Goal: Information Seeking & Learning: Compare options

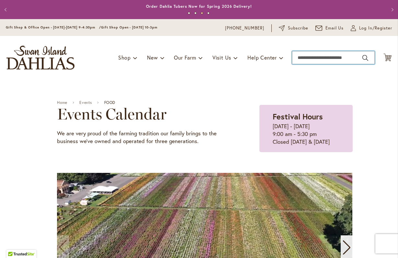
click at [305, 57] on input "Search" at bounding box center [333, 57] width 83 height 13
type input "******"
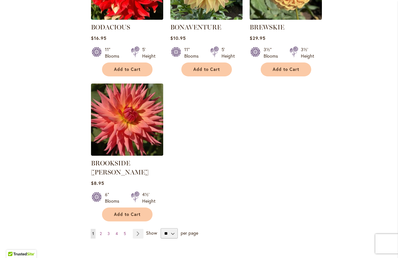
scroll to position [770, 0]
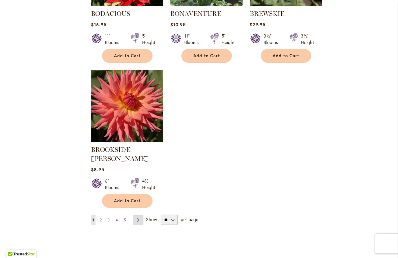
click at [138, 215] on link "Page Next" at bounding box center [138, 220] width 11 height 10
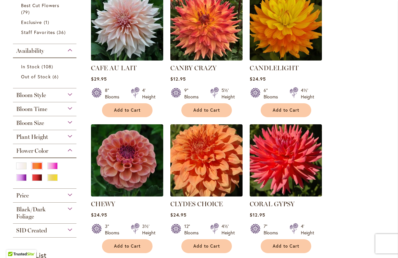
scroll to position [163, 0]
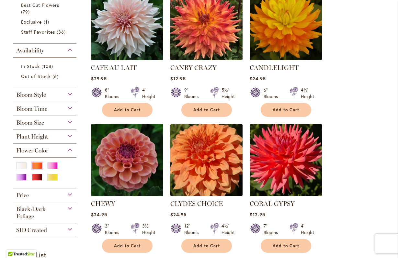
click at [122, 175] on img at bounding box center [127, 160] width 76 height 76
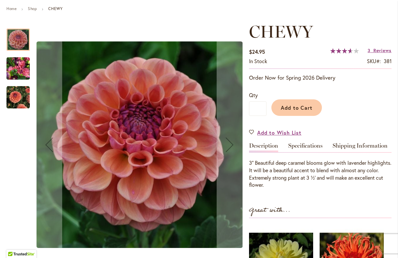
scroll to position [73, 0]
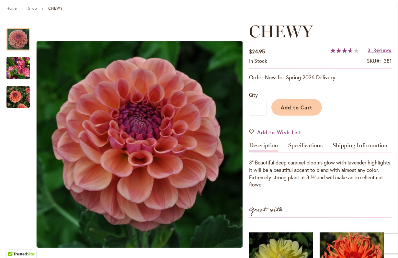
click at [344, 51] on span "73 % of 100" at bounding box center [340, 50] width 21 height 5
click at [374, 50] on span "Reviews" at bounding box center [382, 50] width 18 height 6
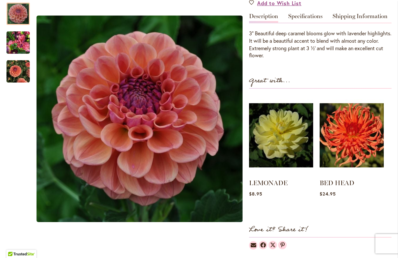
scroll to position [128, 0]
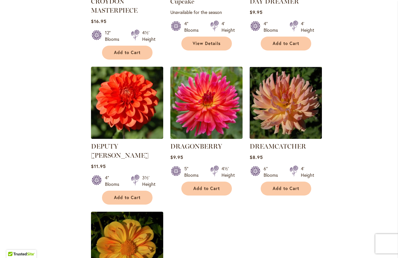
scroll to position [642, 0]
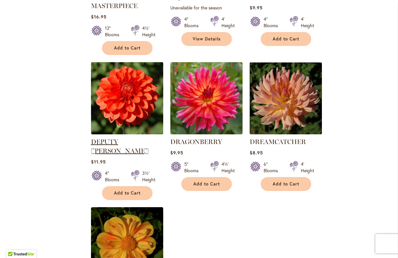
click at [117, 142] on link "DEPUTY BOB" at bounding box center [120, 146] width 58 height 17
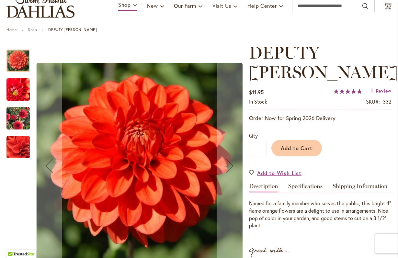
scroll to position [53, 0]
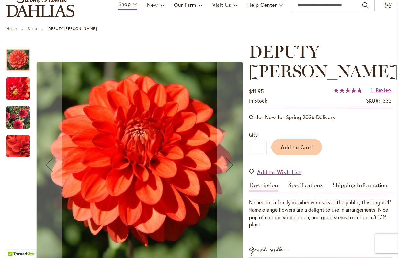
click at [23, 90] on img "DEPUTY BOB" at bounding box center [18, 88] width 46 height 45
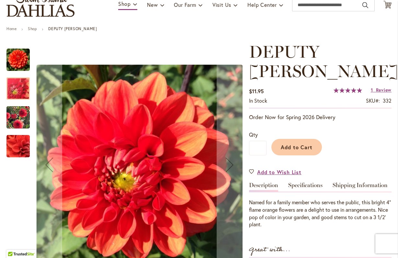
click at [22, 116] on img "DEPUTY BOB" at bounding box center [18, 117] width 47 height 37
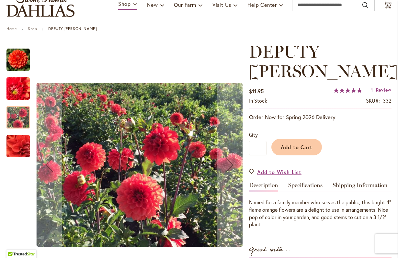
click at [19, 133] on div "DEPUTY BOB" at bounding box center [17, 143] width 23 height 29
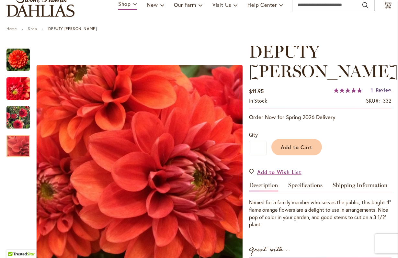
click at [376, 87] on span "Review" at bounding box center [384, 90] width 16 height 6
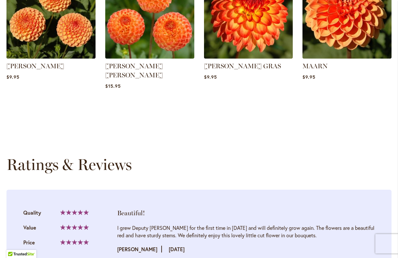
scroll to position [594, 0]
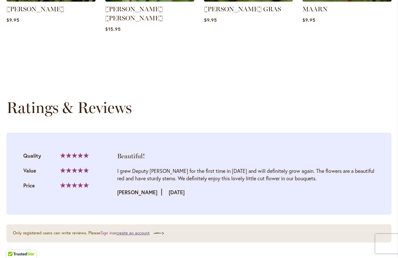
click at [144, 230] on link "create an account" at bounding box center [140, 233] width 48 height 6
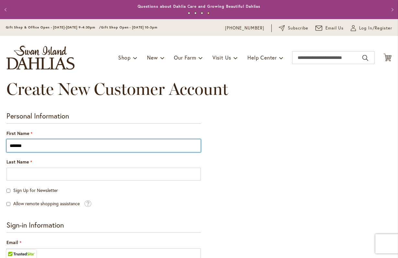
type input "*******"
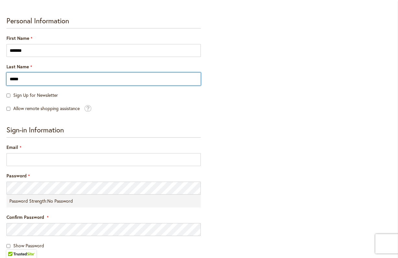
scroll to position [96, 0]
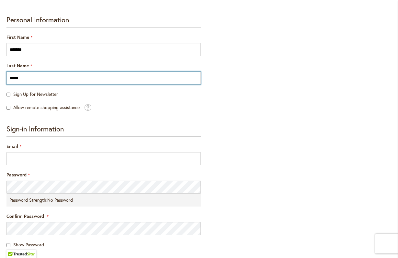
type input "*****"
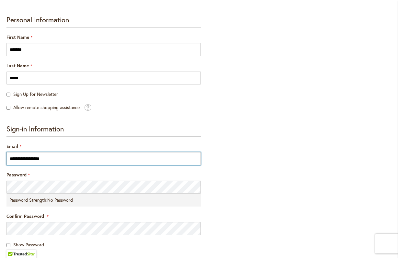
type input "**********"
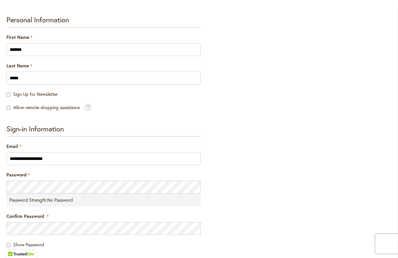
click at [114, 202] on div "Password Strength: No Password" at bounding box center [103, 200] width 194 height 13
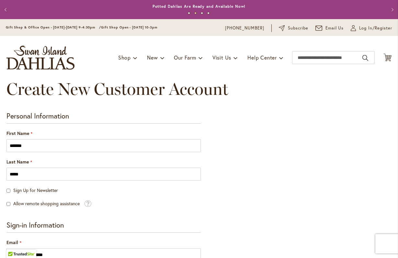
scroll to position [0, 0]
click at [302, 59] on input "Search" at bounding box center [333, 57] width 83 height 13
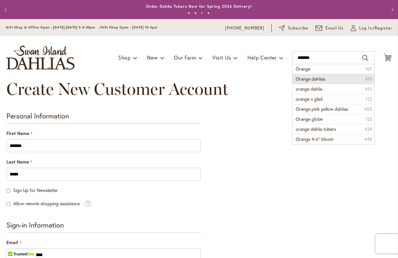
click at [326, 81] on li "Orange dahlias 410" at bounding box center [333, 79] width 82 height 10
type input "**********"
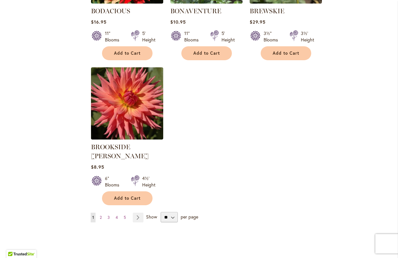
scroll to position [786, 0]
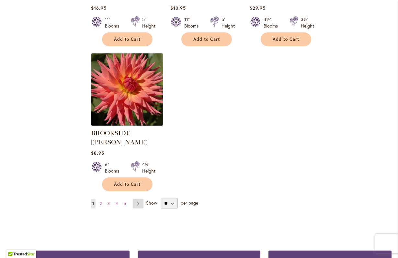
click at [138, 199] on link "Page Next" at bounding box center [138, 204] width 11 height 10
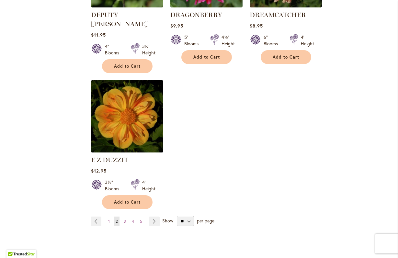
scroll to position [774, 0]
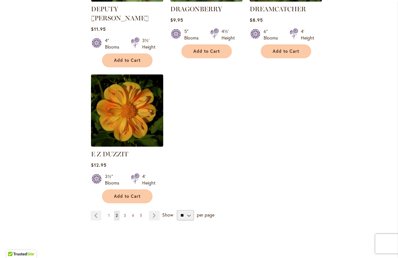
click at [124, 213] on span "3" at bounding box center [125, 215] width 2 height 5
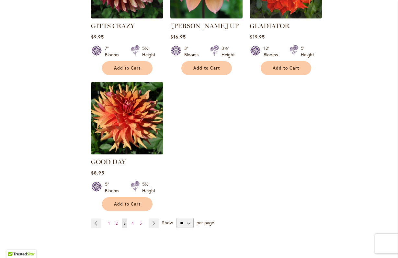
scroll to position [768, 0]
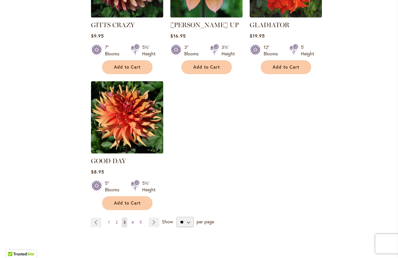
click at [132, 220] on span "4" at bounding box center [132, 222] width 2 height 5
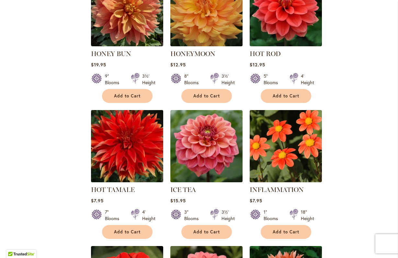
scroll to position [462, 0]
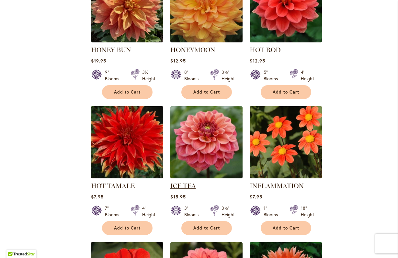
click at [182, 182] on link "ICE TEA" at bounding box center [183, 186] width 26 height 8
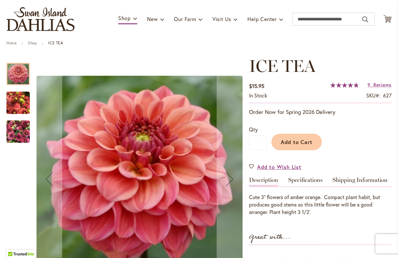
scroll to position [40, 0]
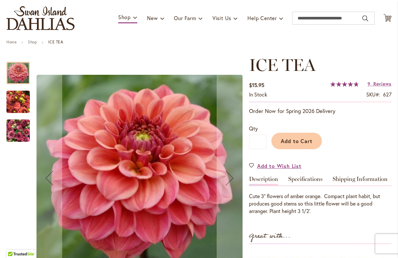
click at [24, 99] on img "ICE TEA" at bounding box center [17, 101] width 23 height 31
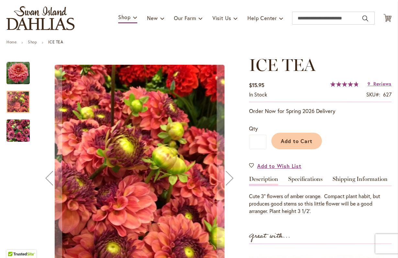
click at [19, 137] on img "ICE TEA" at bounding box center [17, 130] width 23 height 31
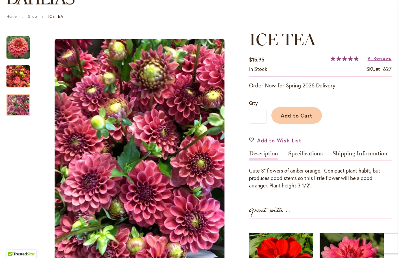
scroll to position [81, 0]
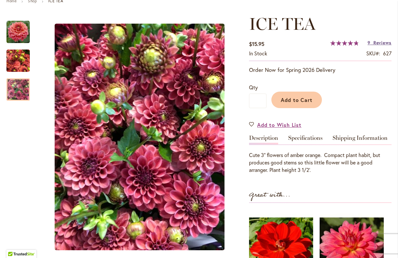
click at [375, 44] on span "Reviews" at bounding box center [382, 43] width 18 height 6
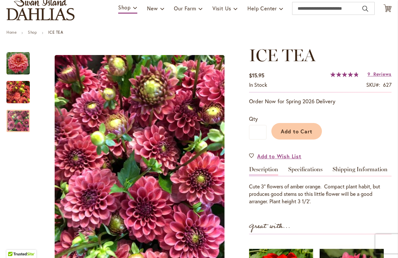
scroll to position [26, 0]
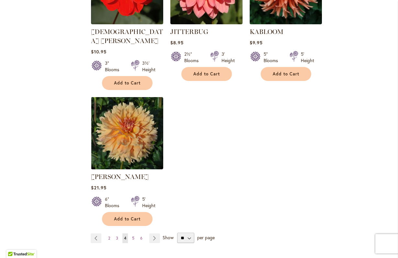
scroll to position [753, 0]
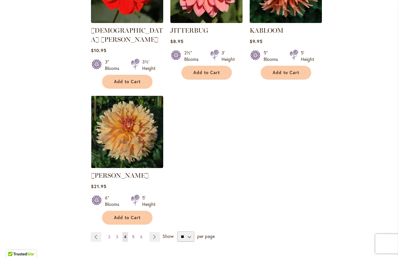
click at [132, 234] on span "5" at bounding box center [133, 236] width 2 height 5
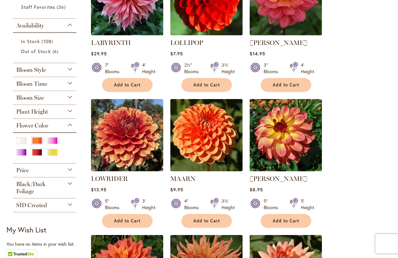
scroll to position [188, 0]
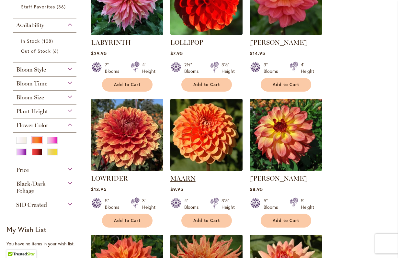
click at [185, 179] on link "MAARN" at bounding box center [182, 179] width 25 height 8
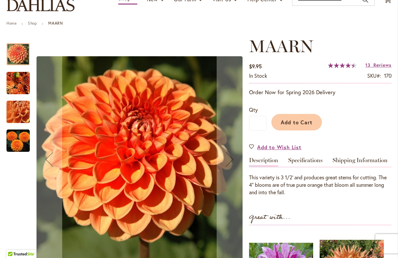
scroll to position [60, 0]
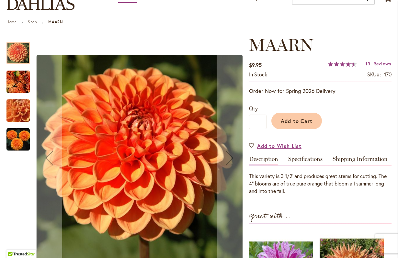
click at [19, 141] on img "MAARN" at bounding box center [17, 139] width 23 height 23
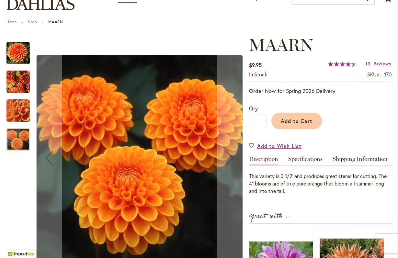
click at [17, 111] on img "MAARN" at bounding box center [18, 110] width 47 height 35
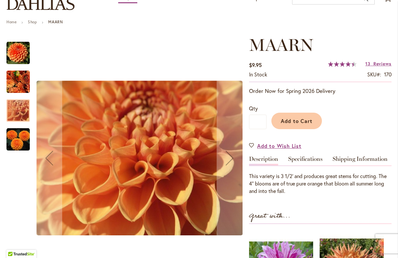
click at [17, 78] on img "MAARN" at bounding box center [17, 81] width 23 height 25
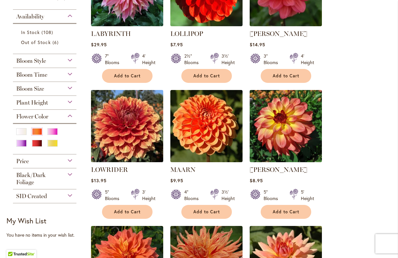
scroll to position [198, 0]
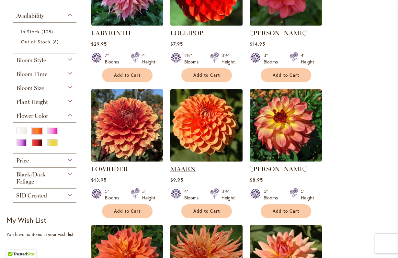
click at [186, 170] on link "MAARN" at bounding box center [182, 169] width 25 height 8
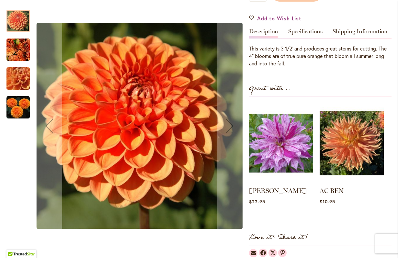
scroll to position [190, 0]
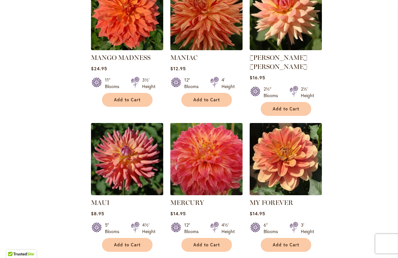
scroll to position [445, 0]
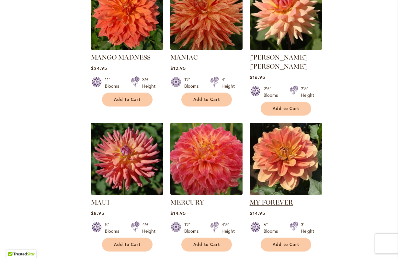
click at [278, 198] on link "MY FOREVER" at bounding box center [271, 202] width 43 height 8
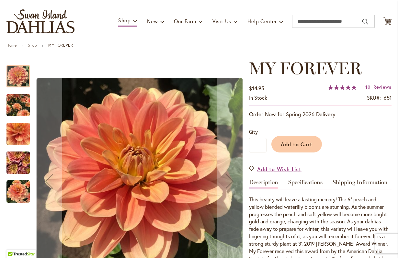
scroll to position [44, 0]
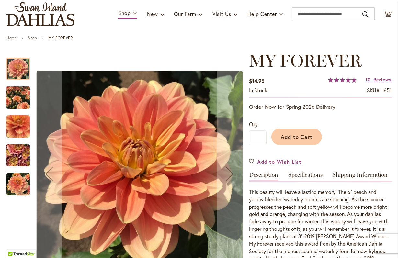
click at [17, 73] on div at bounding box center [17, 69] width 23 height 22
click at [17, 98] on img "MY FOREVER" at bounding box center [17, 97] width 23 height 29
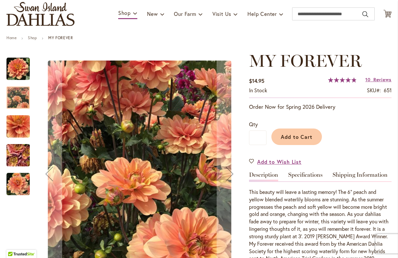
click at [20, 127] on img "MY FOREVER" at bounding box center [18, 127] width 47 height 44
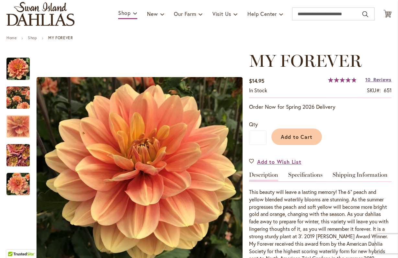
click at [375, 81] on span "Reviews" at bounding box center [382, 79] width 18 height 6
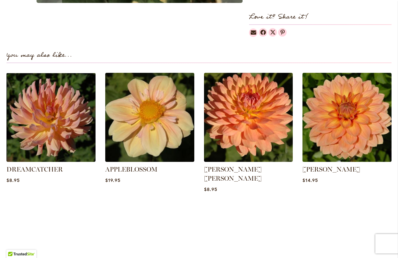
scroll to position [473, 0]
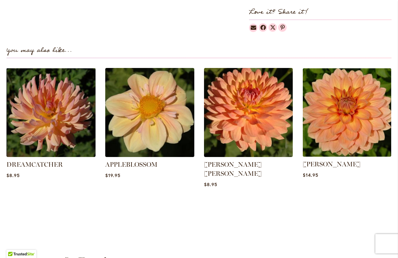
click at [351, 107] on img at bounding box center [346, 112] width 93 height 93
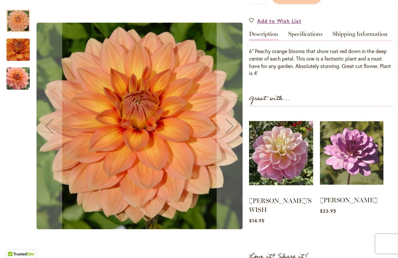
scroll to position [185, 0]
click at [346, 198] on link "[PERSON_NAME]" at bounding box center [349, 200] width 58 height 8
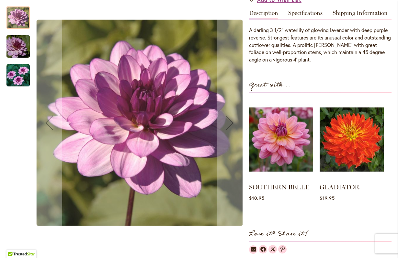
scroll to position [211, 0]
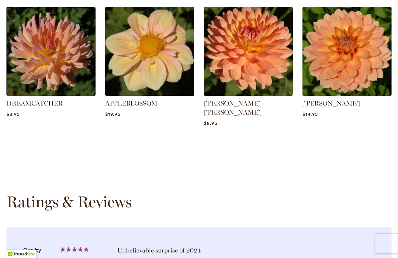
scroll to position [516, 0]
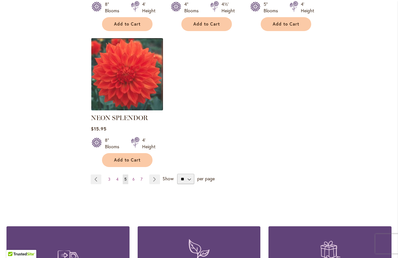
scroll to position [807, 0]
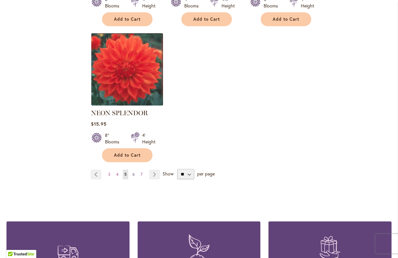
click at [134, 172] on span "6" at bounding box center [133, 174] width 2 height 5
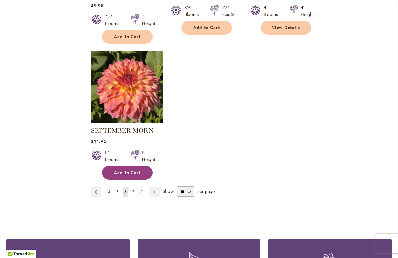
scroll to position [807, 0]
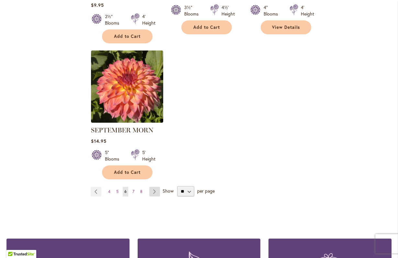
click at [155, 187] on link "Page Next" at bounding box center [154, 192] width 11 height 10
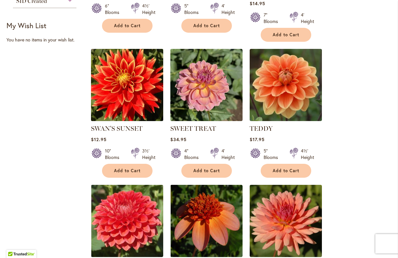
scroll to position [392, 0]
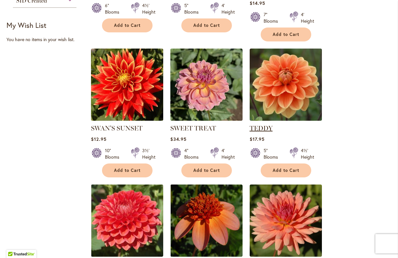
click at [262, 124] on link "TEDDY" at bounding box center [261, 128] width 23 height 8
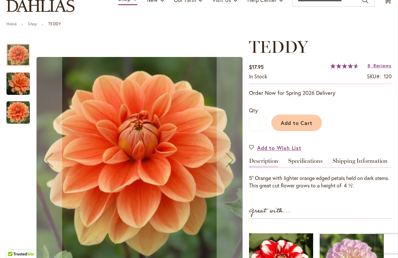
scroll to position [49, 0]
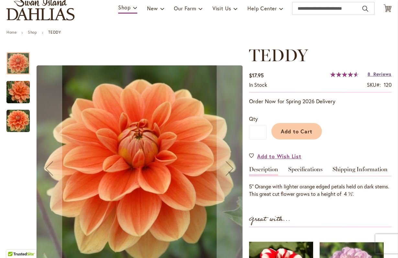
click at [376, 75] on span "Reviews" at bounding box center [382, 74] width 18 height 6
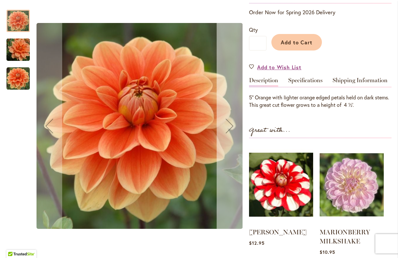
scroll to position [141, 0]
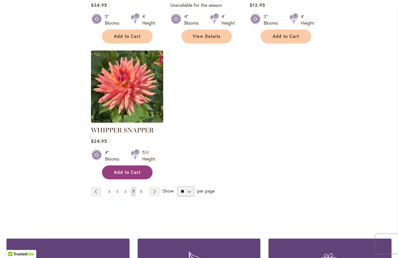
scroll to position [800, 0]
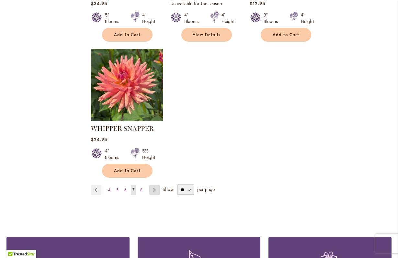
click at [154, 185] on link "Page Next" at bounding box center [154, 190] width 11 height 10
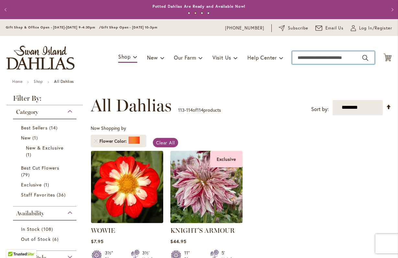
click at [302, 56] on input "Search" at bounding box center [333, 57] width 83 height 13
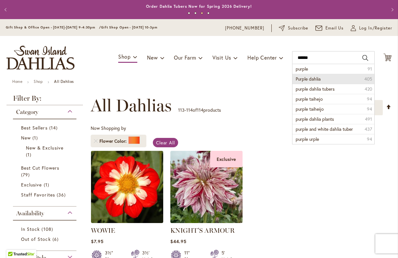
click at [313, 79] on span "Purple dahlia" at bounding box center [308, 79] width 25 height 6
type input "**********"
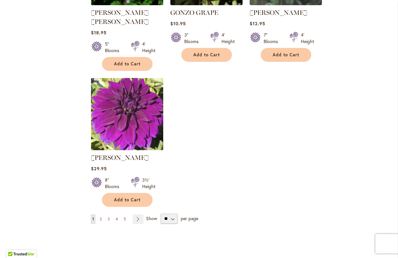
scroll to position [824, 0]
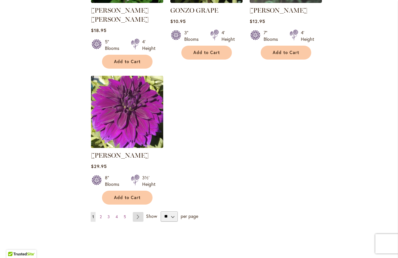
click at [137, 212] on link "Page Next" at bounding box center [138, 217] width 11 height 10
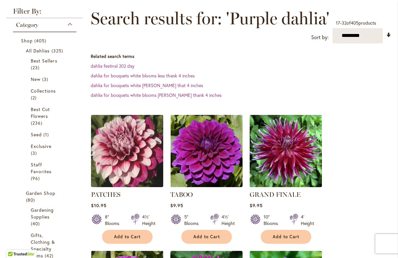
scroll to position [88, 0]
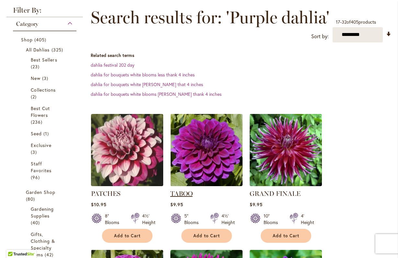
click at [186, 194] on link "TABOO" at bounding box center [181, 194] width 22 height 8
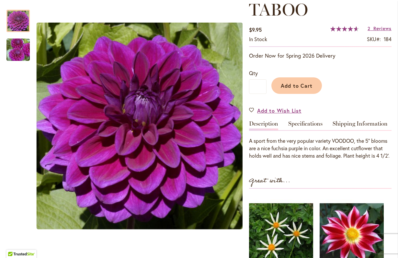
scroll to position [96, 0]
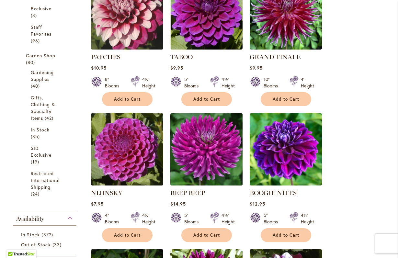
scroll to position [225, 0]
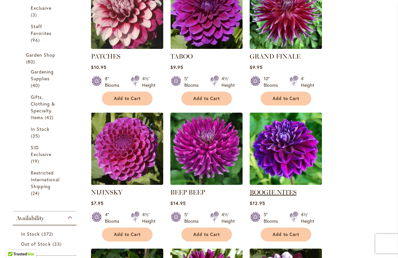
click at [267, 192] on link "BOOGIE NITES" at bounding box center [273, 192] width 47 height 8
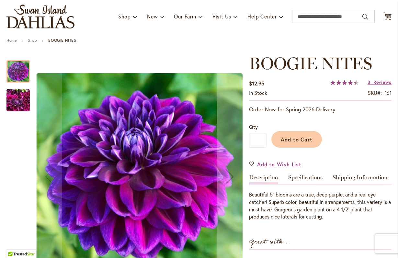
scroll to position [3, 0]
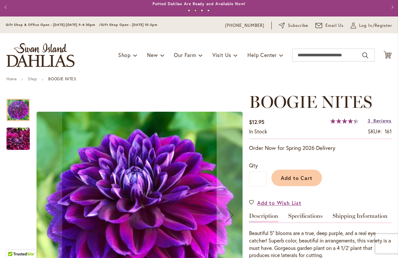
click at [380, 121] on span "Reviews" at bounding box center [382, 121] width 18 height 6
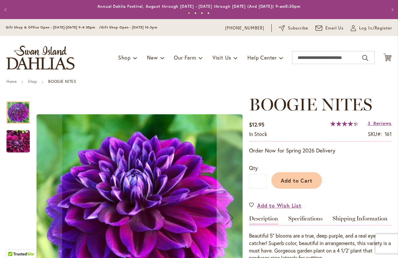
scroll to position [0, 0]
click at [301, 56] on input "Search" at bounding box center [333, 57] width 83 height 13
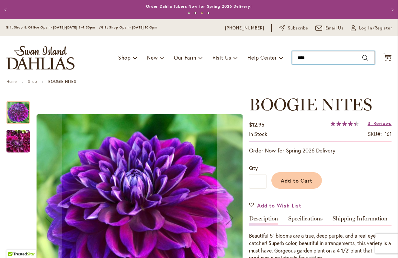
type input "*****"
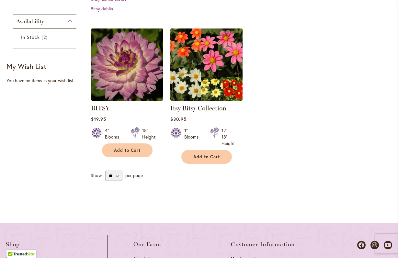
scroll to position [167, 0]
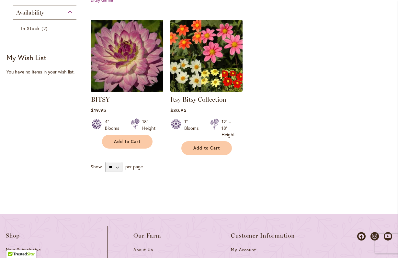
click at [115, 68] on img at bounding box center [127, 56] width 76 height 76
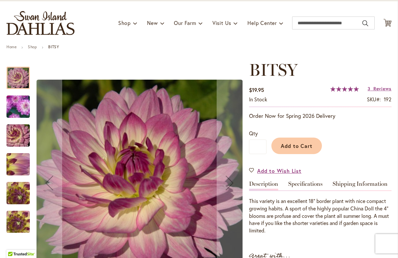
scroll to position [35, 0]
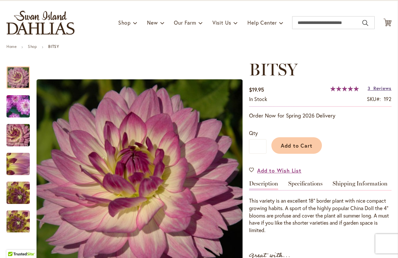
click at [379, 89] on span "Reviews" at bounding box center [382, 88] width 18 height 6
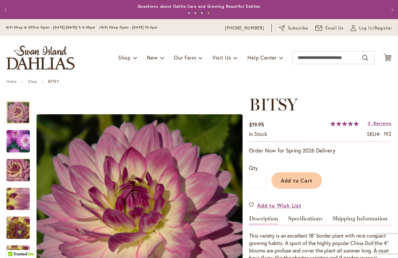
scroll to position [0, 0]
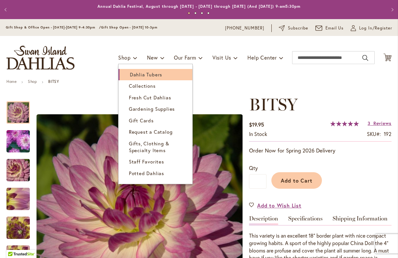
click at [139, 74] on span "Dahlia Tubers" at bounding box center [146, 74] width 32 height 6
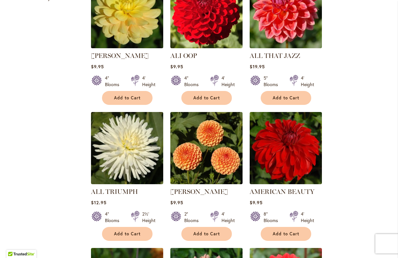
scroll to position [323, 0]
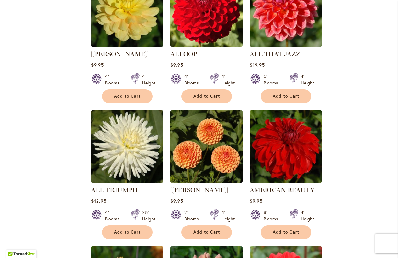
click at [200, 190] on link "[PERSON_NAME]" at bounding box center [199, 190] width 58 height 8
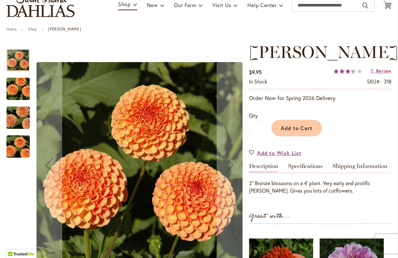
scroll to position [51, 0]
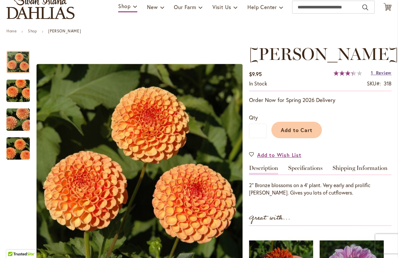
click at [379, 75] on span "Review" at bounding box center [384, 73] width 16 height 6
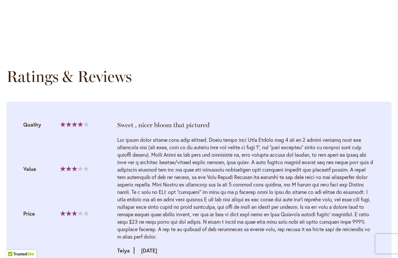
scroll to position [592, 0]
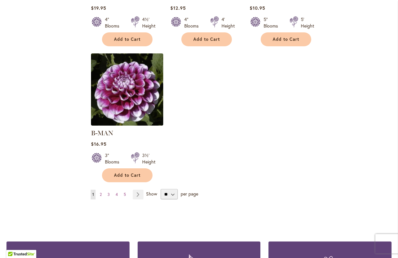
scroll to position [801, 0]
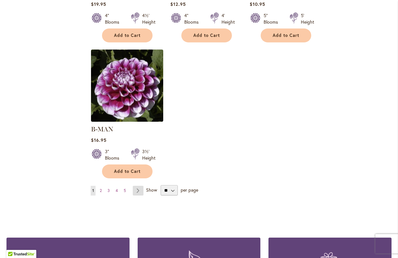
click at [138, 186] on link "Page Next" at bounding box center [138, 191] width 11 height 10
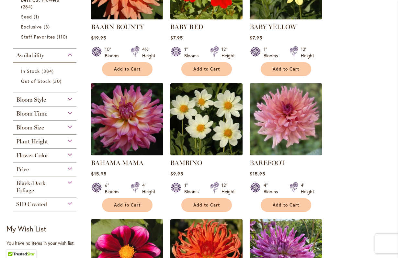
scroll to position [215, 0]
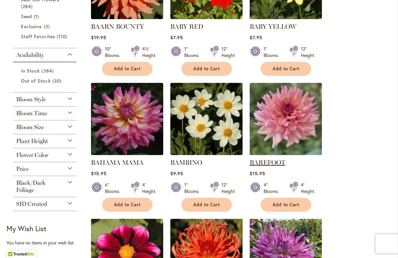
click at [266, 163] on link "BAREFOOT" at bounding box center [268, 163] width 36 height 8
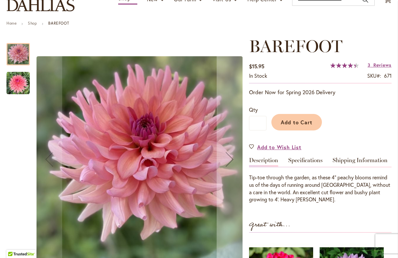
scroll to position [60, 0]
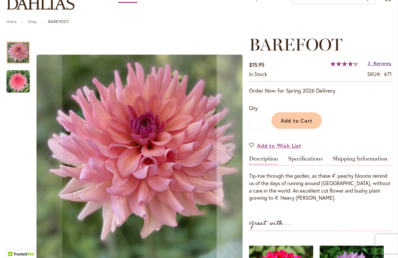
click at [383, 64] on span "Reviews" at bounding box center [382, 63] width 18 height 6
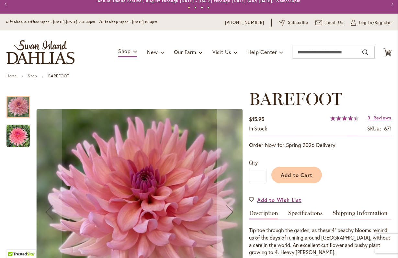
scroll to position [59, 0]
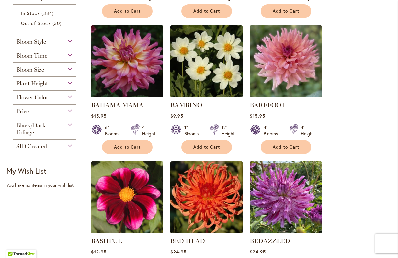
scroll to position [281, 0]
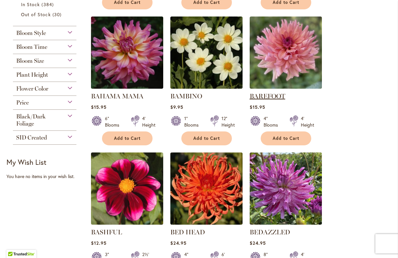
click at [267, 96] on link "BAREFOOT" at bounding box center [268, 96] width 36 height 8
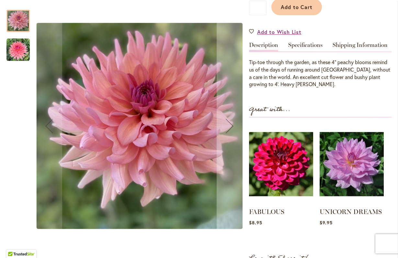
scroll to position [181, 0]
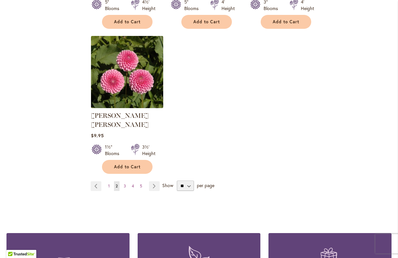
scroll to position [819, 0]
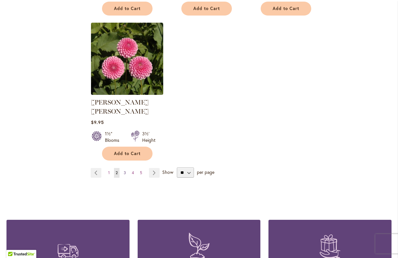
click at [124, 170] on span "3" at bounding box center [125, 172] width 2 height 5
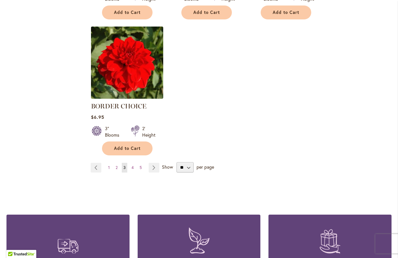
scroll to position [850, 0]
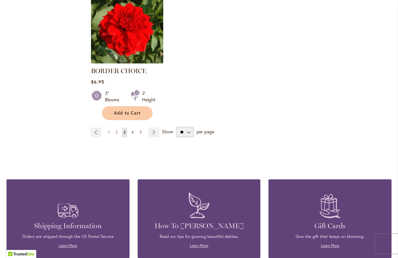
click at [132, 132] on span "4" at bounding box center [132, 132] width 2 height 5
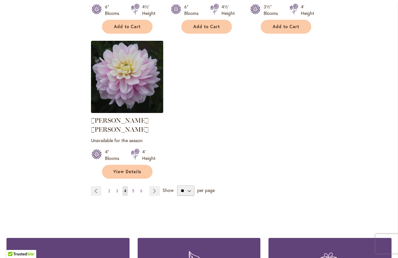
scroll to position [837, 0]
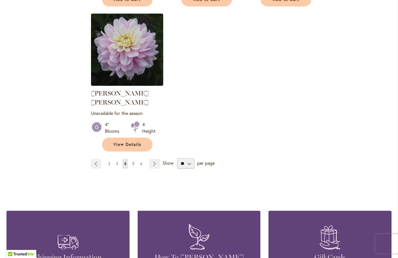
click at [134, 159] on link "Page 5" at bounding box center [133, 164] width 6 height 10
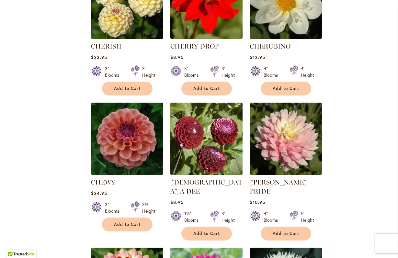
scroll to position [332, 0]
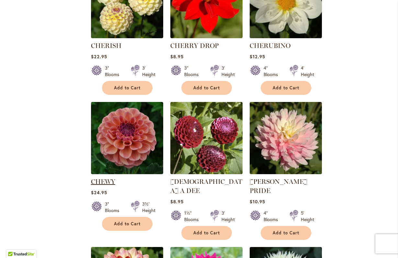
click at [105, 183] on link "CHEWY" at bounding box center [103, 182] width 24 height 8
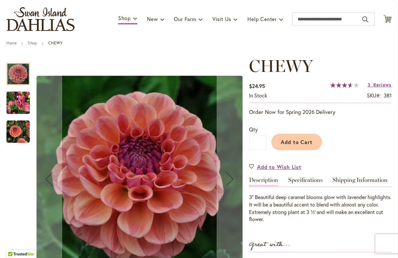
scroll to position [39, 0]
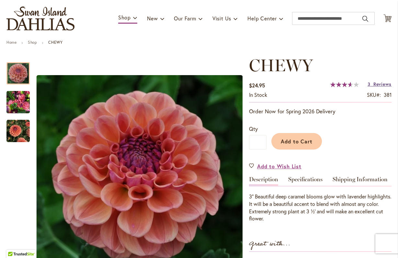
click at [376, 84] on span "Reviews" at bounding box center [382, 84] width 18 height 6
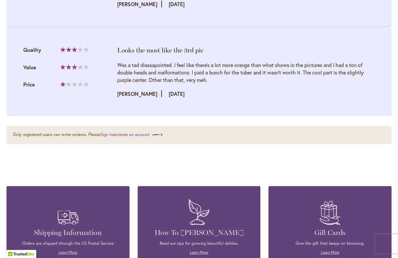
scroll to position [708, 0]
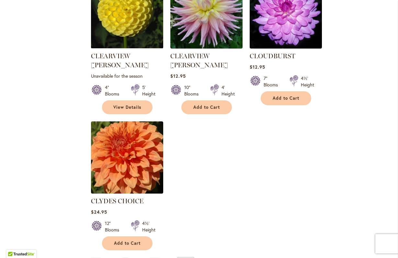
scroll to position [739, 0]
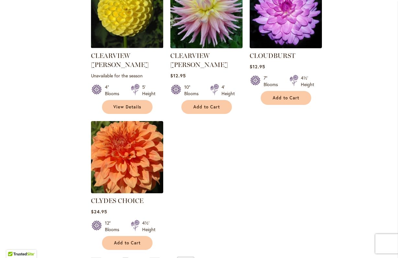
click at [133, 258] on span "6" at bounding box center [133, 262] width 2 height 5
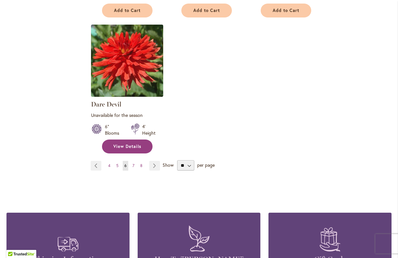
scroll to position [841, 0]
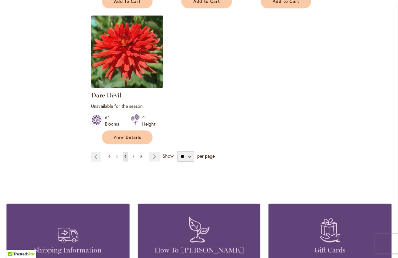
click at [133, 157] on span "7" at bounding box center [133, 156] width 2 height 5
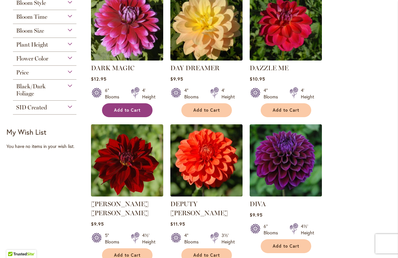
scroll to position [175, 0]
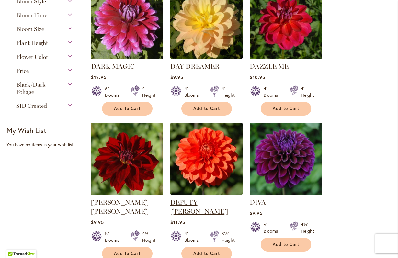
click at [195, 202] on link "DEPUTY BOB" at bounding box center [199, 206] width 58 height 17
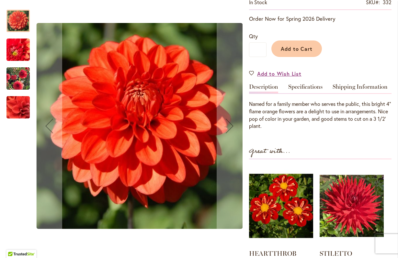
scroll to position [152, 0]
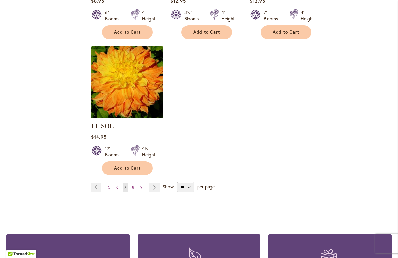
scroll to position [830, 0]
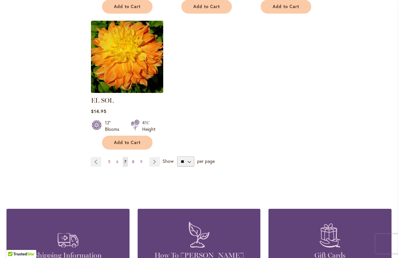
click at [133, 159] on span "8" at bounding box center [133, 161] width 2 height 5
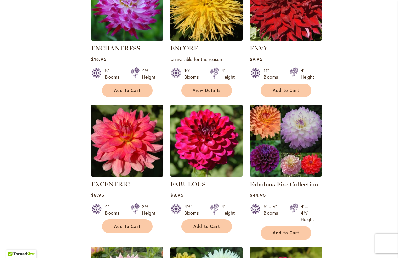
scroll to position [331, 0]
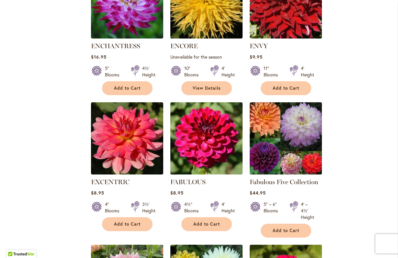
click at [270, 155] on img at bounding box center [286, 139] width 76 height 76
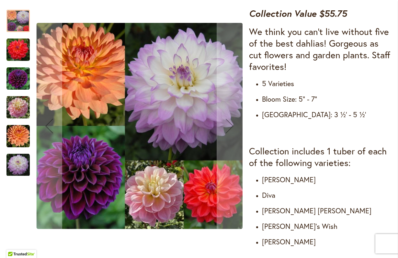
scroll to position [255, 0]
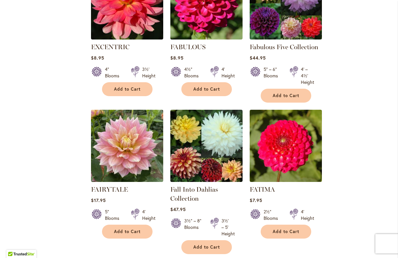
scroll to position [467, 0]
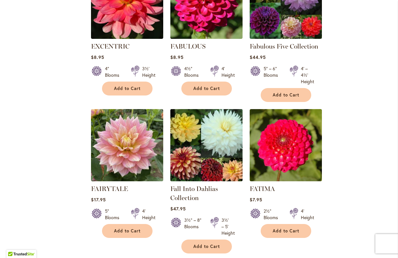
click at [197, 156] on img at bounding box center [206, 145] width 76 height 76
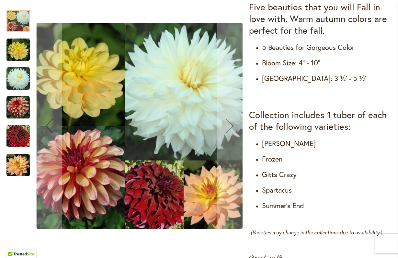
scroll to position [275, 0]
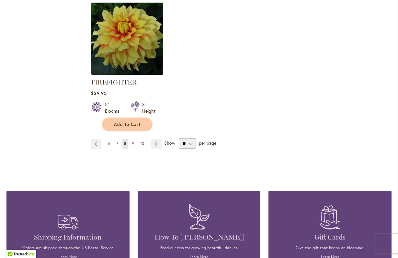
scroll to position [873, 0]
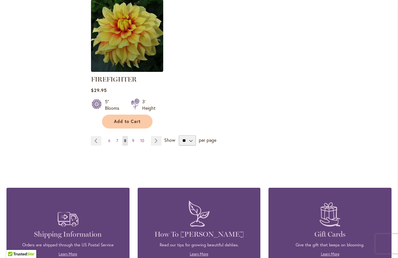
click at [133, 140] on span "9" at bounding box center [133, 140] width 2 height 5
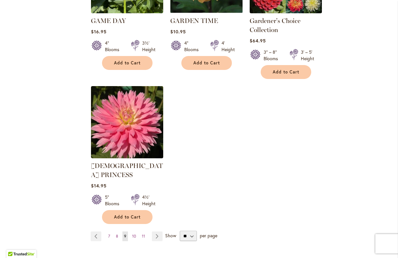
scroll to position [794, 0]
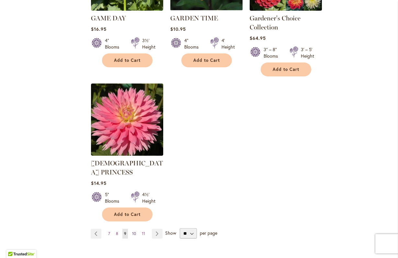
click at [135, 231] on span "10" at bounding box center [134, 233] width 4 height 5
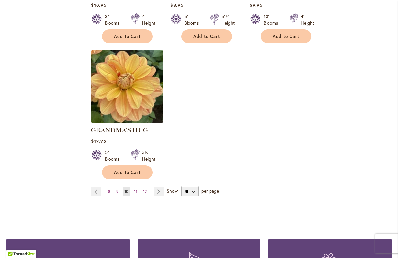
scroll to position [810, 0]
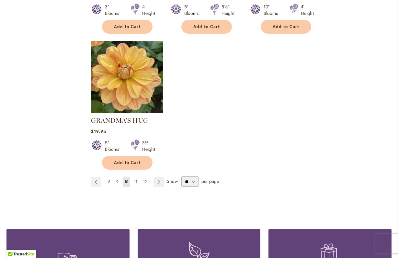
click at [135, 179] on span "11" at bounding box center [135, 181] width 3 height 5
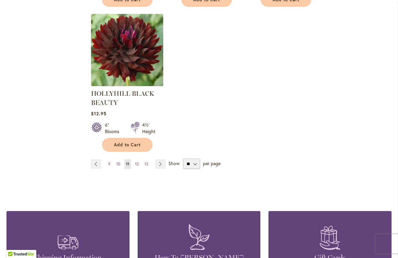
scroll to position [856, 0]
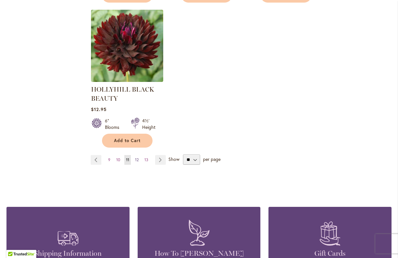
click at [136, 159] on span "12" at bounding box center [137, 159] width 4 height 5
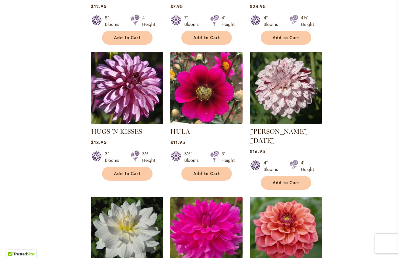
scroll to position [518, 0]
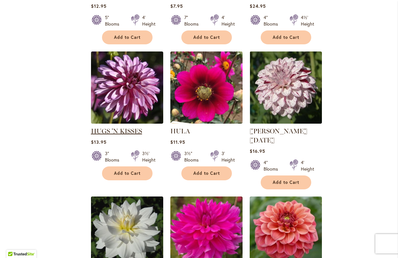
click at [133, 130] on link "HUGS 'N KISSES" at bounding box center [116, 131] width 51 height 8
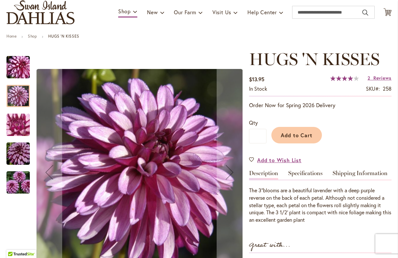
scroll to position [45, 0]
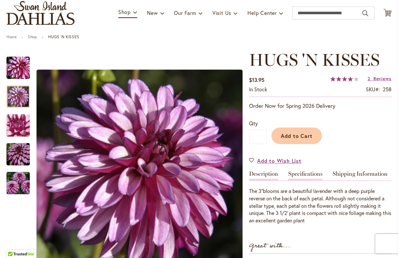
click at [305, 174] on link "Specifications" at bounding box center [305, 175] width 34 height 9
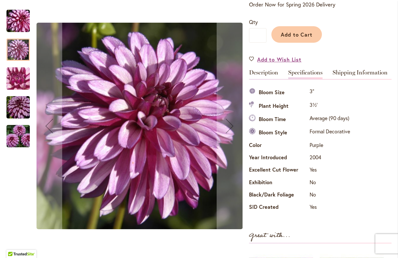
scroll to position [115, 0]
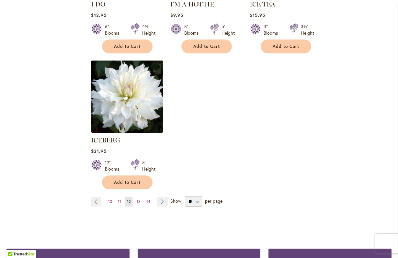
scroll to position [790, 0]
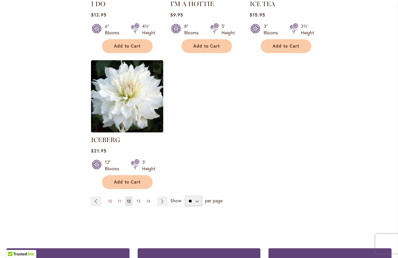
click at [139, 199] on span "13" at bounding box center [139, 201] width 4 height 5
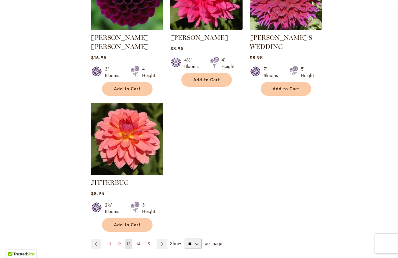
scroll to position [770, 0]
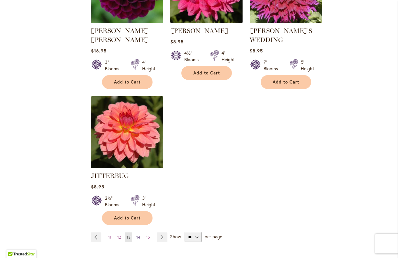
click at [138, 235] on span "14" at bounding box center [138, 237] width 4 height 5
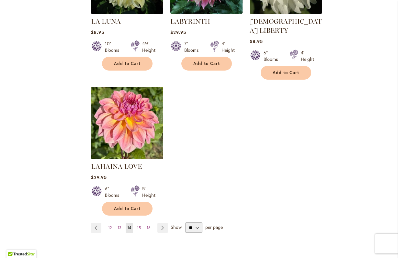
scroll to position [773, 0]
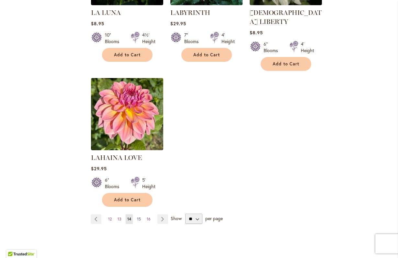
click at [140, 217] on span "15" at bounding box center [139, 219] width 4 height 5
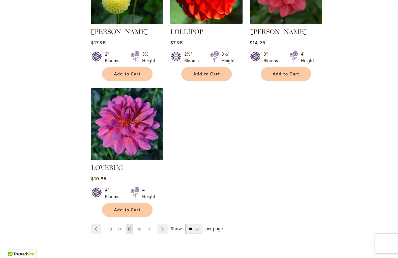
scroll to position [792, 0]
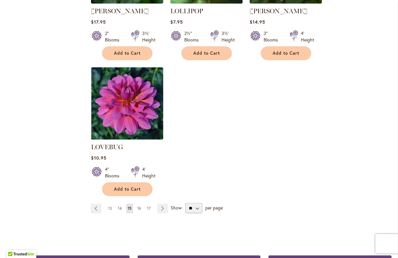
click at [140, 206] on span "16" at bounding box center [139, 208] width 4 height 5
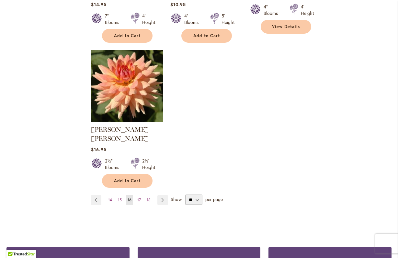
scroll to position [820, 0]
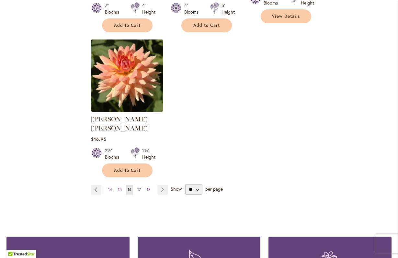
click at [140, 187] on span "17" at bounding box center [139, 189] width 4 height 5
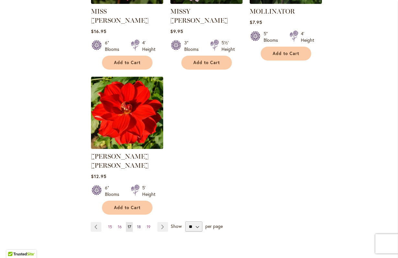
scroll to position [775, 0]
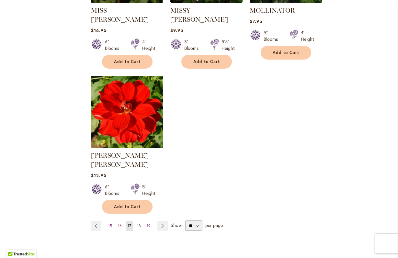
click at [138, 223] on span "18" at bounding box center [139, 225] width 4 height 5
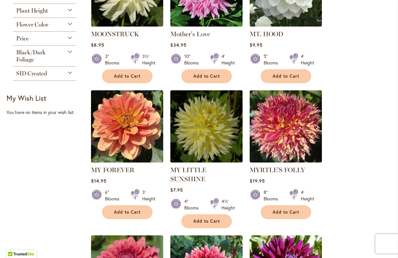
scroll to position [208, 0]
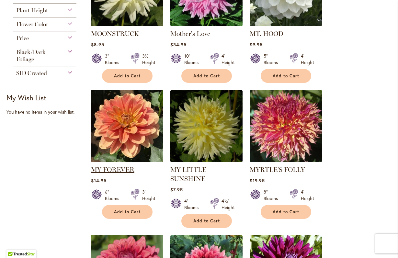
click at [125, 167] on link "MY FOREVER" at bounding box center [112, 170] width 43 height 8
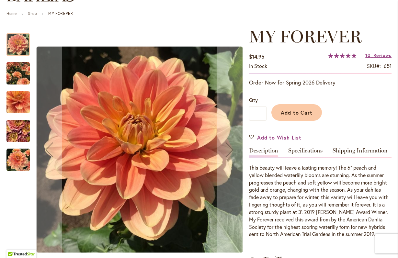
scroll to position [70, 0]
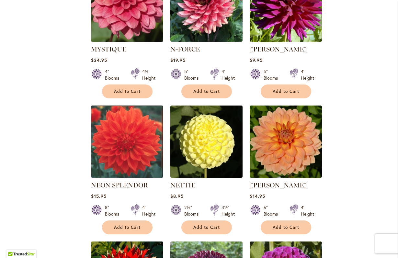
scroll to position [474, 0]
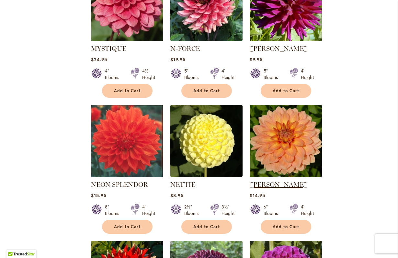
click at [258, 181] on link "[PERSON_NAME]" at bounding box center [279, 185] width 58 height 8
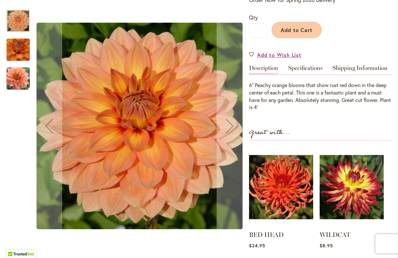
scroll to position [152, 0]
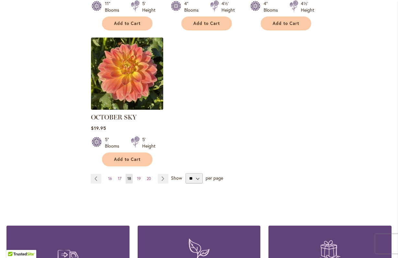
scroll to position [819, 0]
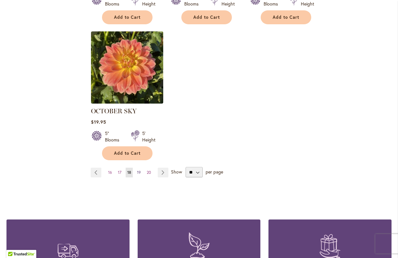
click at [138, 170] on span "19" at bounding box center [139, 172] width 4 height 5
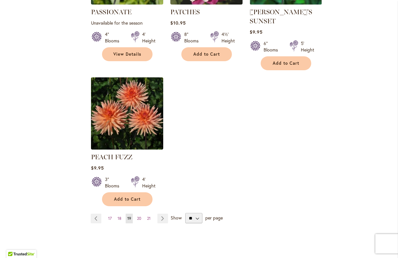
scroll to position [785, 0]
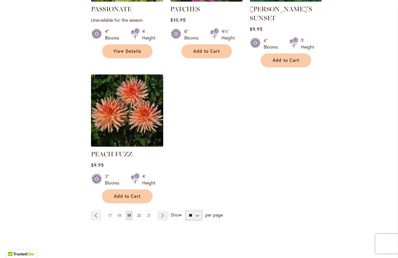
click at [140, 213] on span "20" at bounding box center [139, 215] width 4 height 5
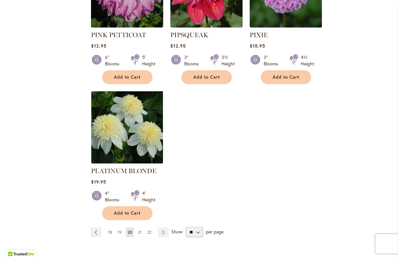
scroll to position [787, 0]
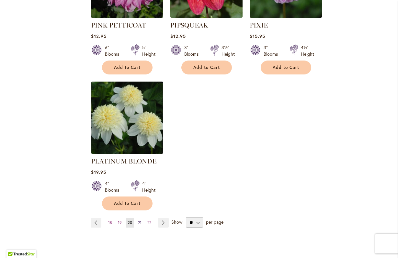
click at [139, 220] on span "21" at bounding box center [140, 222] width 4 height 5
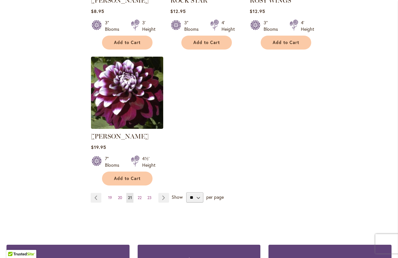
scroll to position [798, 0]
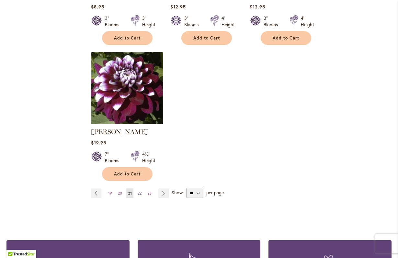
click at [139, 192] on span "22" at bounding box center [140, 193] width 4 height 5
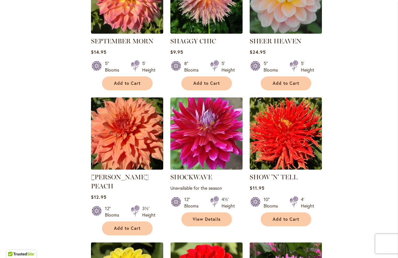
scroll to position [338, 0]
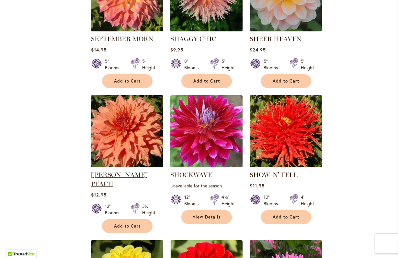
click at [135, 175] on link "SHERWOOD'S PEACH" at bounding box center [120, 179] width 58 height 17
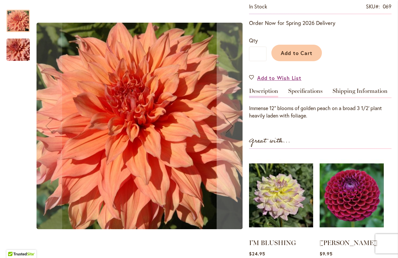
scroll to position [151, 0]
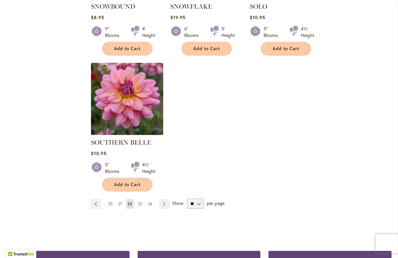
scroll to position [791, 0]
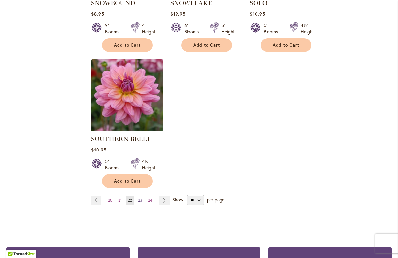
click at [141, 198] on span "23" at bounding box center [140, 200] width 4 height 5
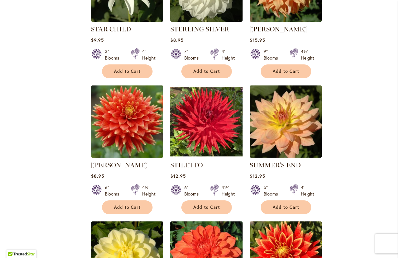
scroll to position [349, 0]
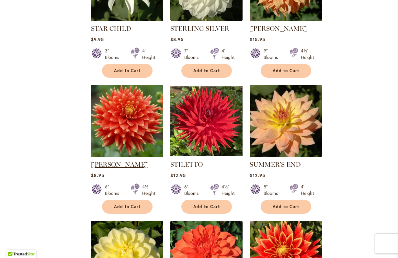
click at [126, 164] on link "[PERSON_NAME]" at bounding box center [120, 165] width 58 height 8
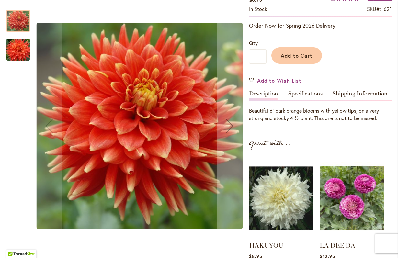
scroll to position [126, 0]
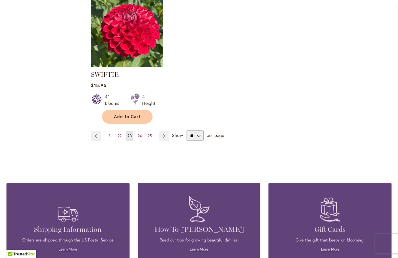
scroll to position [857, 0]
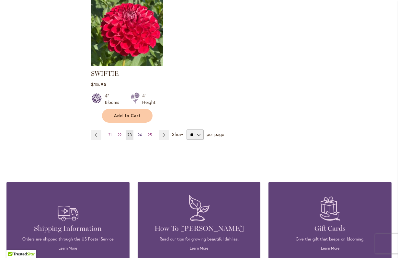
click at [140, 134] on span "24" at bounding box center [140, 134] width 4 height 5
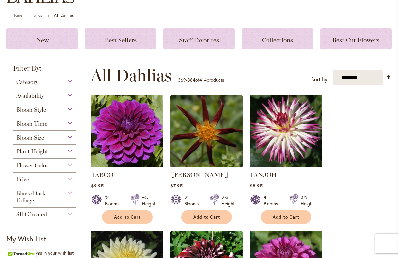
scroll to position [67, 0]
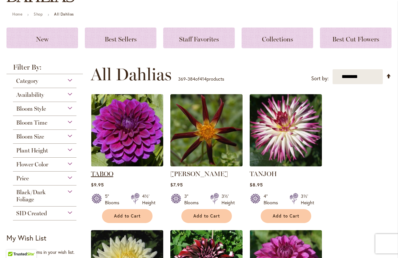
click at [109, 174] on link "TABOO" at bounding box center [102, 174] width 22 height 8
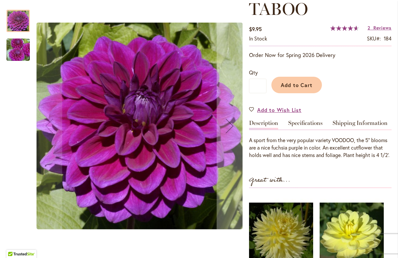
scroll to position [98, 0]
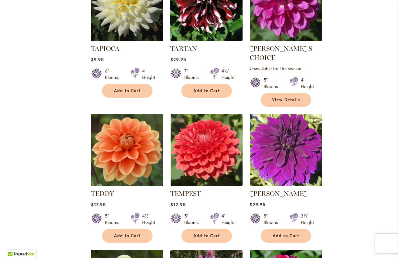
scroll to position [331, 0]
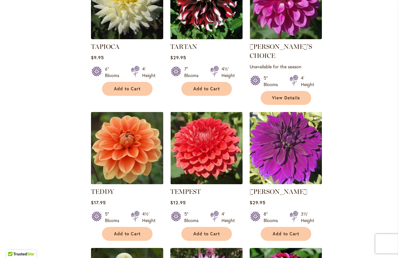
click at [127, 148] on img at bounding box center [127, 148] width 76 height 76
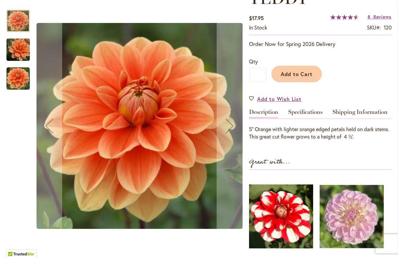
scroll to position [136, 0]
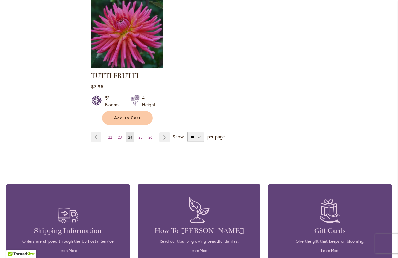
scroll to position [862, 0]
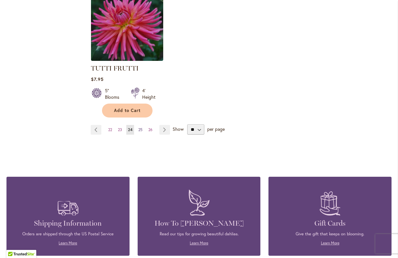
click at [140, 127] on span "25" at bounding box center [140, 129] width 4 height 5
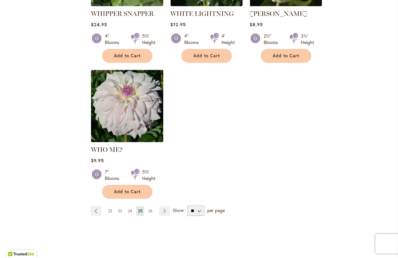
scroll to position [785, 0]
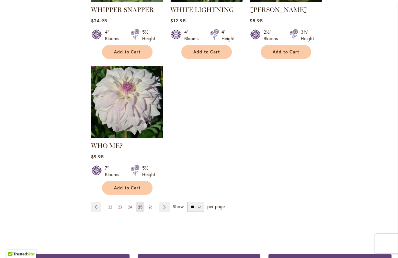
click at [152, 205] on span "26" at bounding box center [150, 207] width 4 height 5
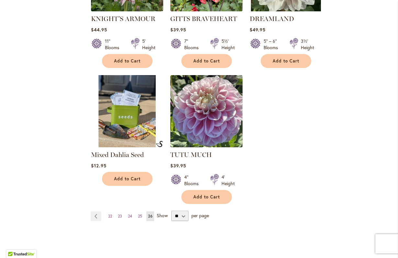
scroll to position [631, 0]
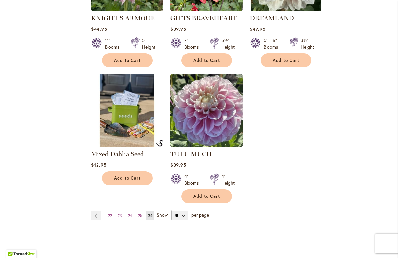
click at [123, 153] on link "Mixed Dahlia Seed" at bounding box center [117, 154] width 53 height 8
